Goal: Task Accomplishment & Management: Manage account settings

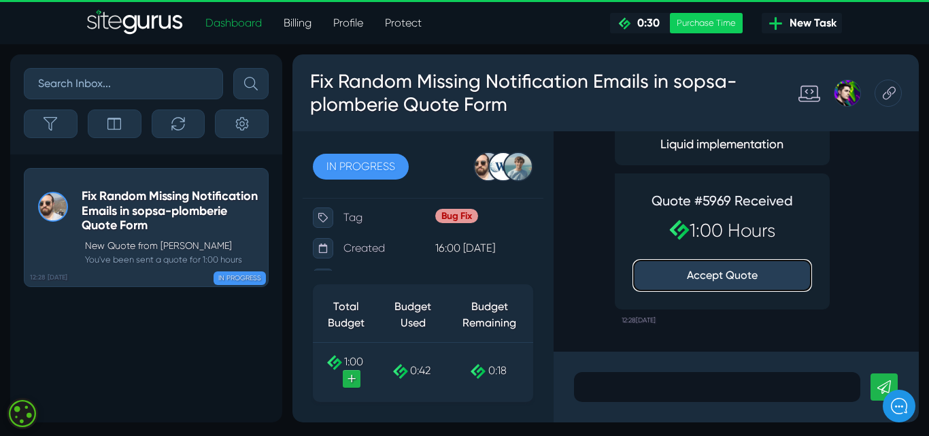
click at [720, 278] on button "Accept Quote" at bounding box center [722, 276] width 177 height 30
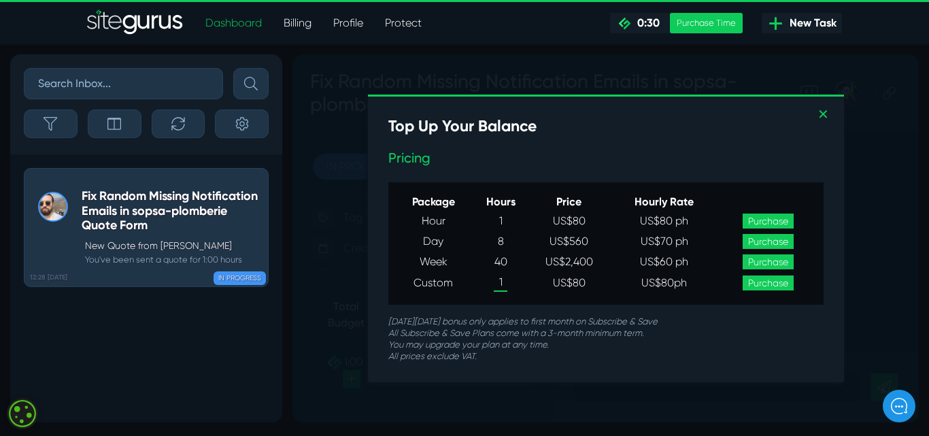
click at [764, 218] on link "Purchase" at bounding box center [768, 221] width 51 height 15
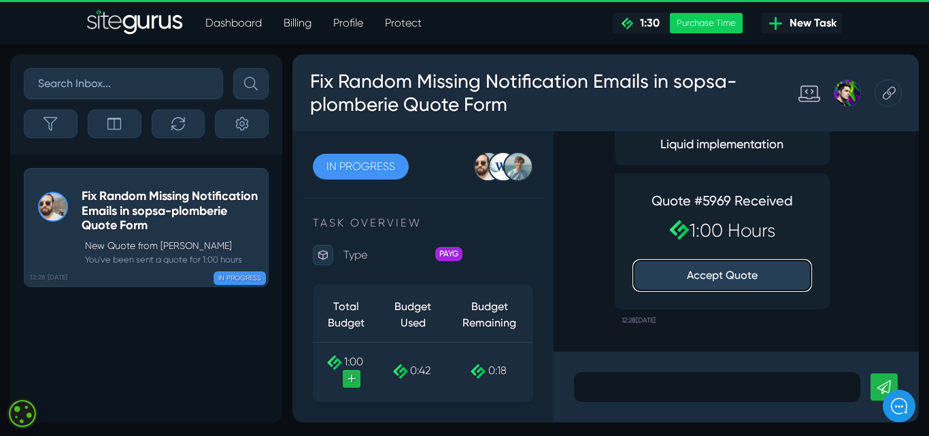
click at [724, 275] on button "Accept Quote" at bounding box center [722, 276] width 177 height 30
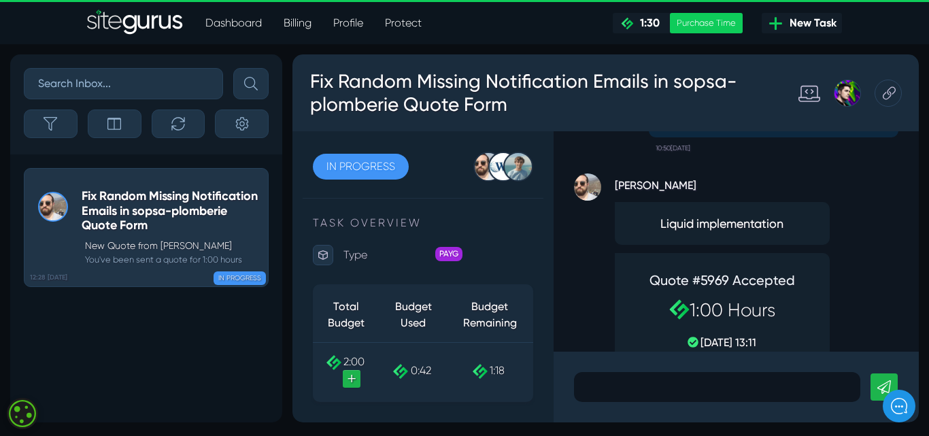
scroll to position [-68, 0]
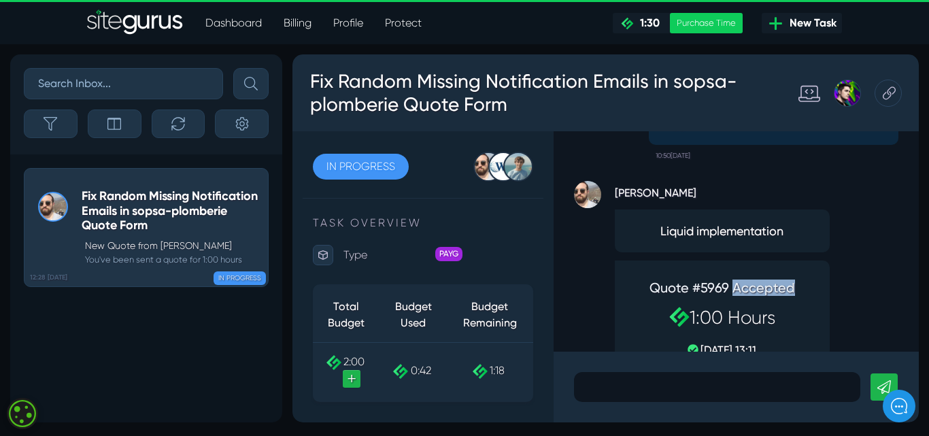
drag, startPoint x: 735, startPoint y: 289, endPoint x: 798, endPoint y: 293, distance: 62.7
click at [798, 293] on h4 "Quote #5969 Accepted" at bounding box center [722, 288] width 177 height 16
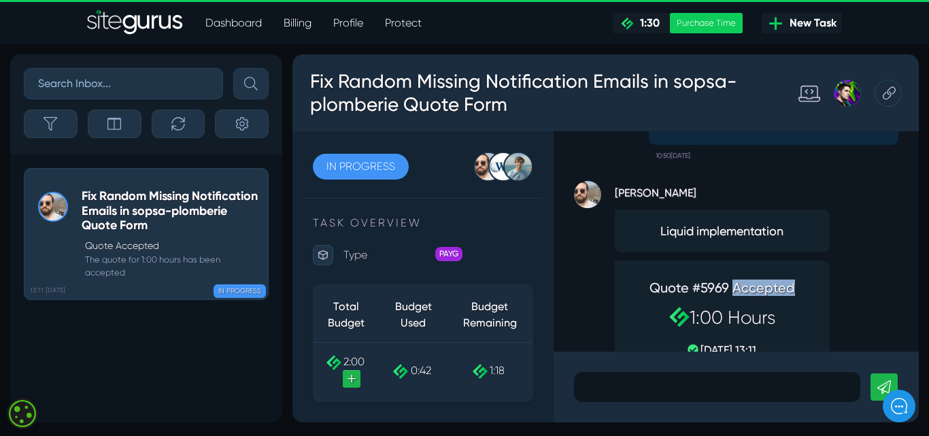
scroll to position [0, 0]
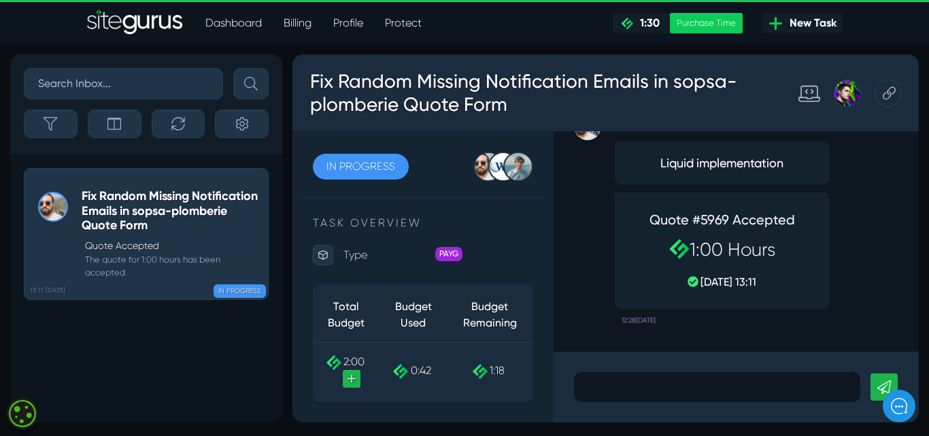
click at [846, 252] on div "[PERSON_NAME] Liquid implementation Quote #5969 Accepted 1:00 Hours [DATE] 13:1…" at bounding box center [736, 215] width 324 height 233
